Goal: Entertainment & Leisure: Consume media (video, audio)

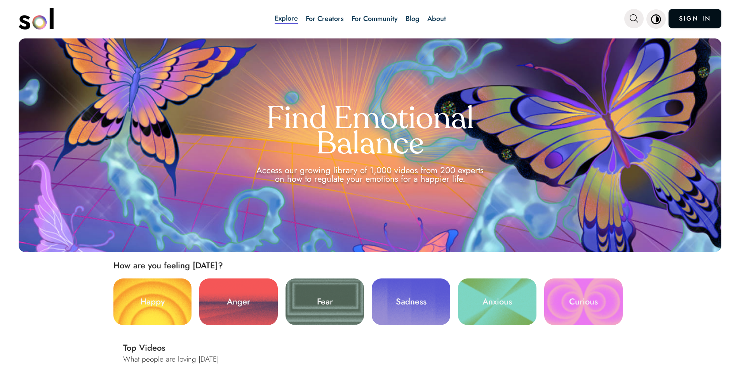
click at [683, 15] on link "SIGN IN" at bounding box center [694, 18] width 53 height 19
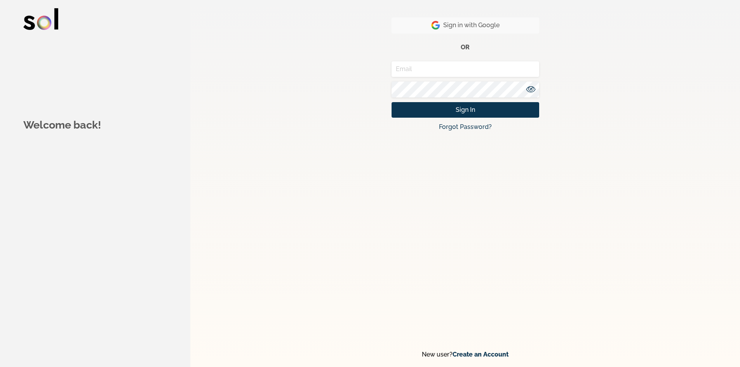
click at [497, 29] on span "Sign in with Google" at bounding box center [465, 25] width 68 height 9
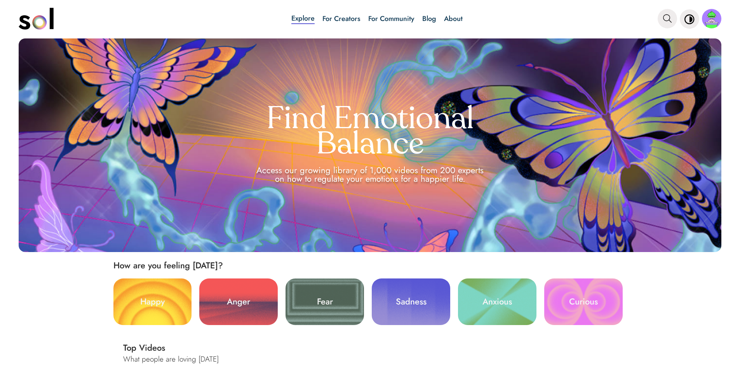
click at [424, 14] on link "Blog" at bounding box center [429, 19] width 14 height 10
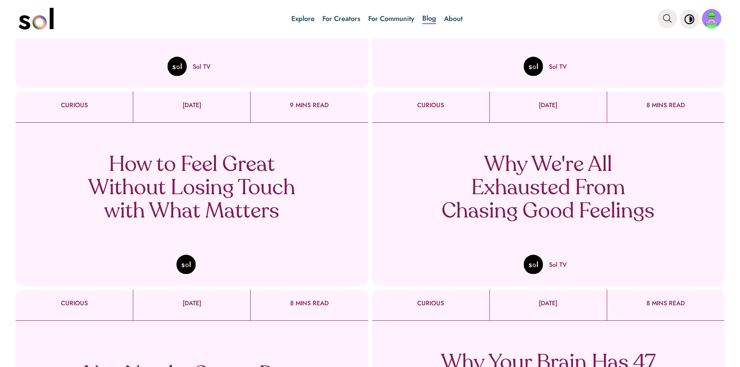
scroll to position [228, 0]
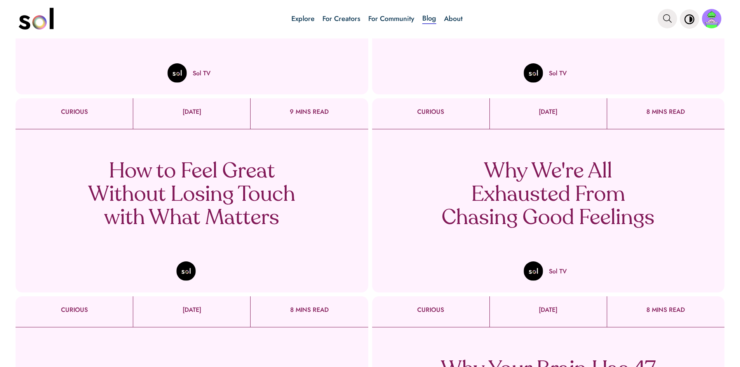
click at [614, 208] on p "Why We're All Exhausted From Chasing Good Feelings" at bounding box center [547, 195] width 229 height 70
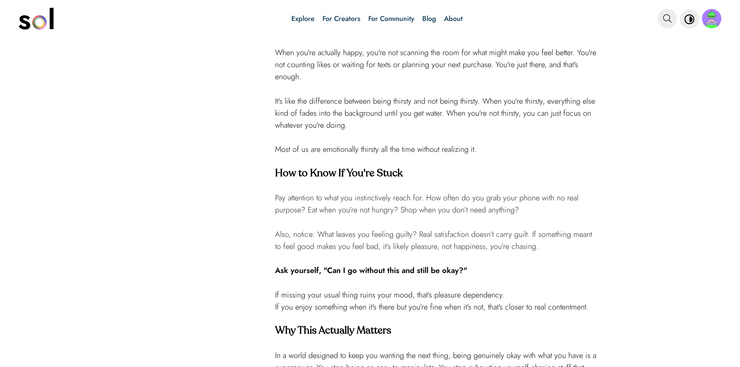
scroll to position [1009, 0]
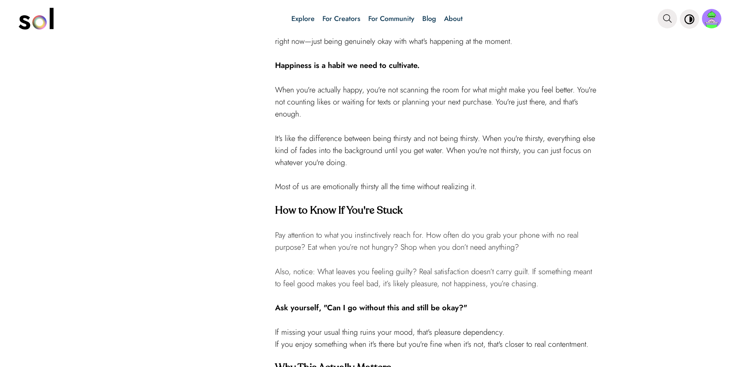
click at [306, 14] on link "Explore" at bounding box center [302, 19] width 23 height 10
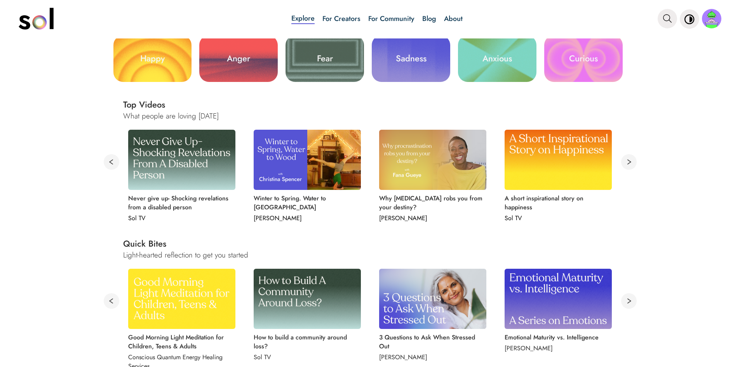
scroll to position [194, 0]
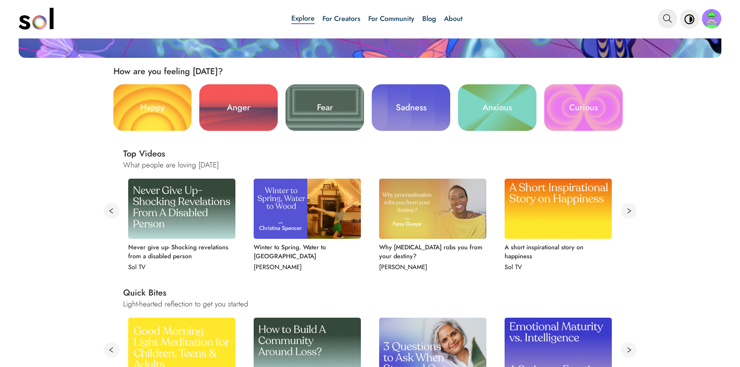
click at [437, 203] on img at bounding box center [432, 209] width 107 height 60
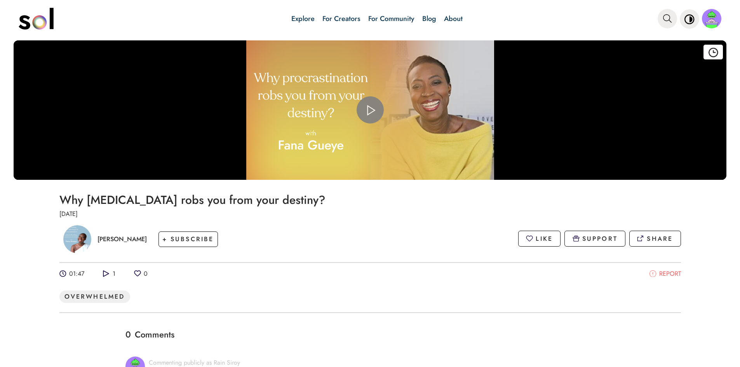
click at [370, 110] on span "Video Player" at bounding box center [370, 110] width 0 height 0
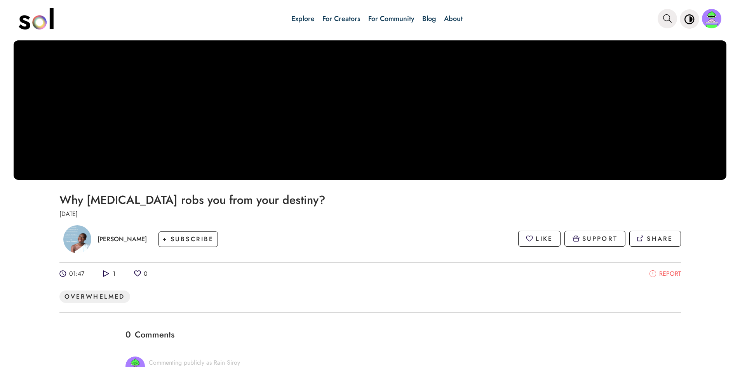
drag, startPoint x: 19, startPoint y: 0, endPoint x: 421, endPoint y: 234, distance: 465.4
click at [421, 234] on div "Fana Gueye + SUBSCRIBE LIKE SUPPORT SHARE" at bounding box center [369, 238] width 621 height 41
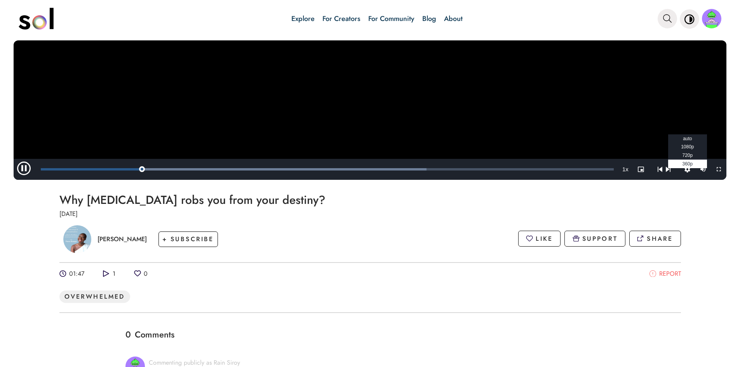
click at [681, 148] on span "1080p" at bounding box center [687, 146] width 13 height 5
click at [681, 147] on span "1080p" at bounding box center [687, 146] width 13 height 5
click at [341, 123] on video "Video Player" at bounding box center [370, 109] width 712 height 139
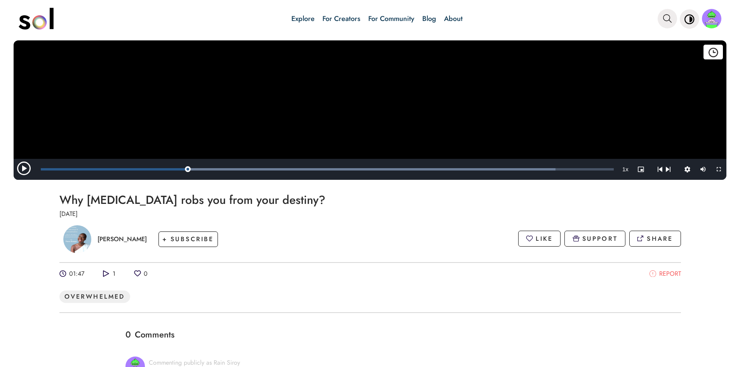
click at [285, 99] on video "Video Player" at bounding box center [370, 109] width 712 height 139
click at [24, 169] on span "Video Player" at bounding box center [25, 169] width 23 height 0
click at [346, 112] on video "Video Player" at bounding box center [370, 109] width 712 height 139
drag, startPoint x: 128, startPoint y: 171, endPoint x: 26, endPoint y: 163, distance: 102.0
click at [26, 163] on div "Play Mute 54% Current Time 0:16 / Duration 1:46 Loaded : 0.00% 0:00 0:16 Stream…" at bounding box center [370, 169] width 712 height 21
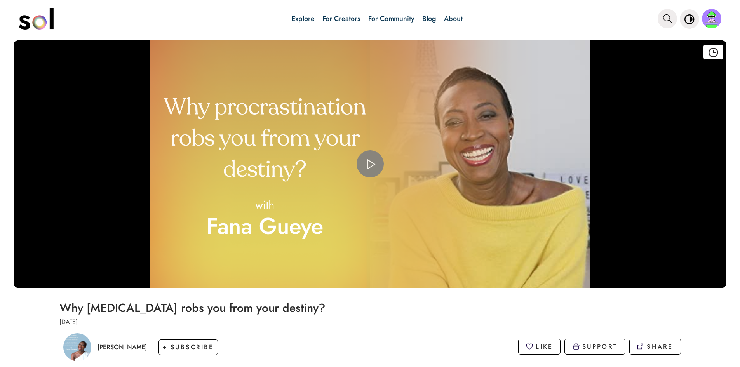
click at [370, 164] on span "Video Player" at bounding box center [370, 164] width 0 height 0
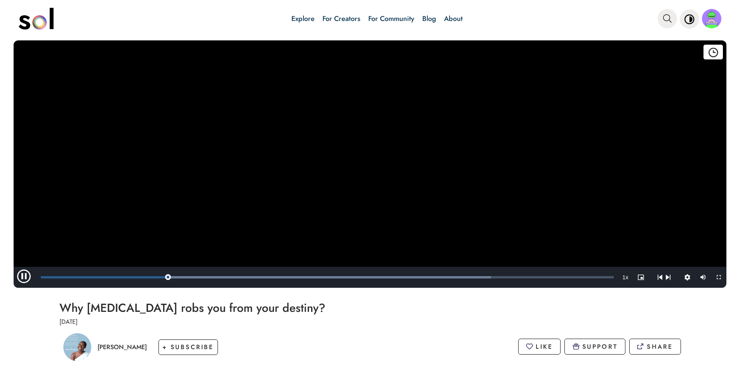
drag, startPoint x: 359, startPoint y: 193, endPoint x: 370, endPoint y: 184, distance: 14.0
click at [359, 193] on video "Video Player" at bounding box center [370, 163] width 712 height 247
